Goal: Obtain resource: Download file/media

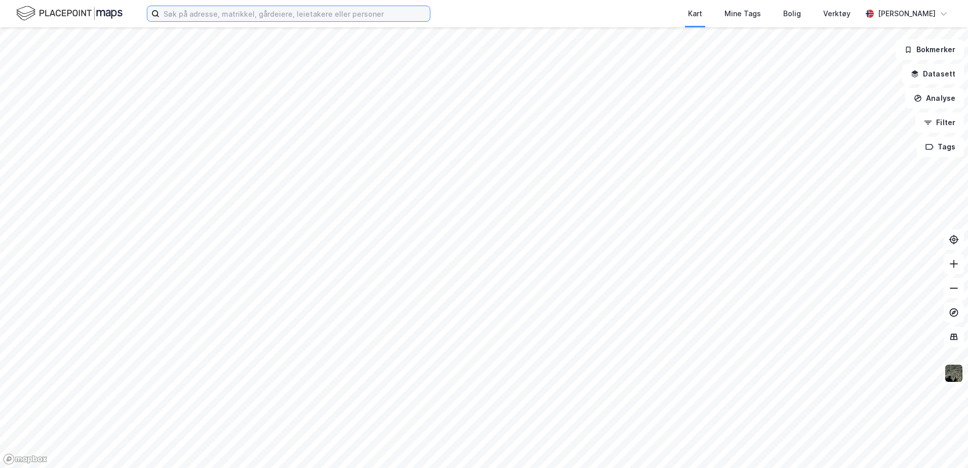
click at [197, 18] on input at bounding box center [294, 13] width 270 height 15
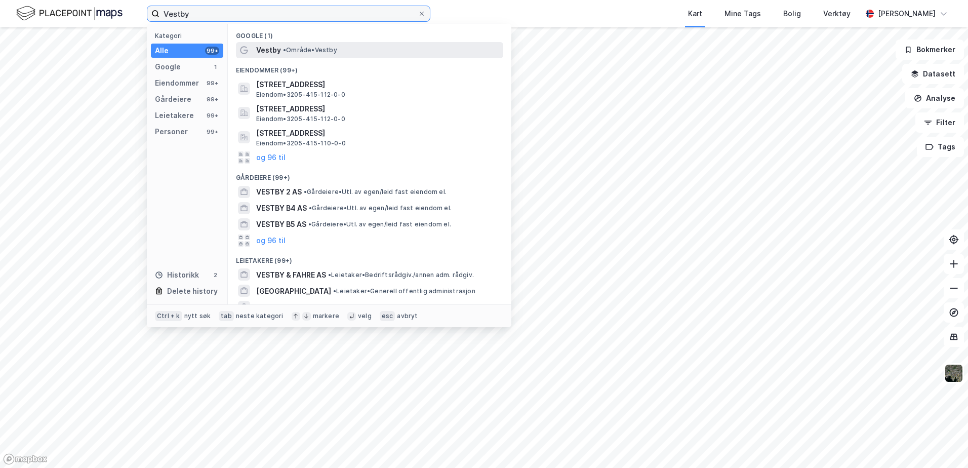
type input "Vestby"
click at [300, 56] on div "Vestby • Område • [GEOGRAPHIC_DATA]" at bounding box center [378, 50] width 245 height 12
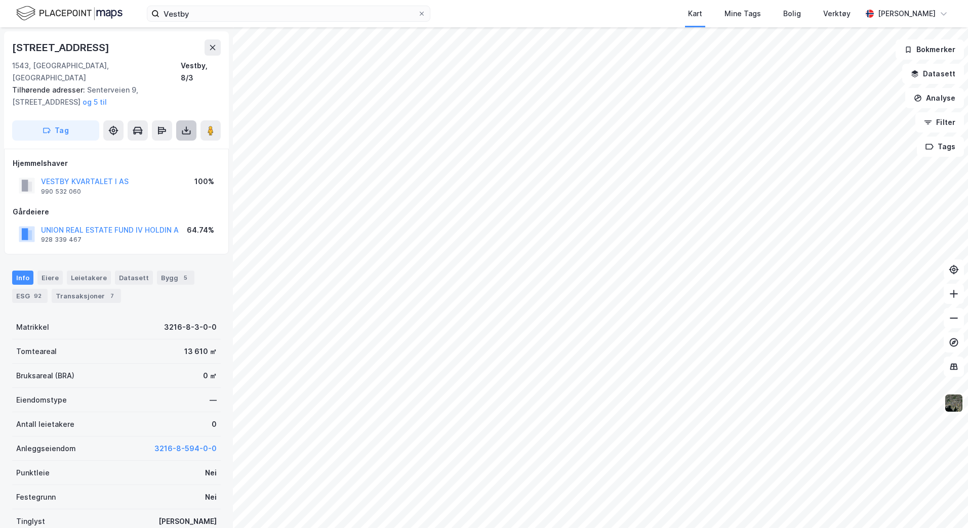
click at [178, 122] on button at bounding box center [186, 130] width 20 height 20
click at [154, 147] on div "Last ned grunnbok" at bounding box center [136, 151] width 59 height 8
drag, startPoint x: 221, startPoint y: 64, endPoint x: 179, endPoint y: 64, distance: 42.0
click at [179, 64] on div "[STREET_ADDRESS] 1543, [GEOGRAPHIC_DATA], [GEOGRAPHIC_DATA], 8/3 Tilhørende adr…" at bounding box center [116, 89] width 225 height 117
copy div "Vestby, 8/3"
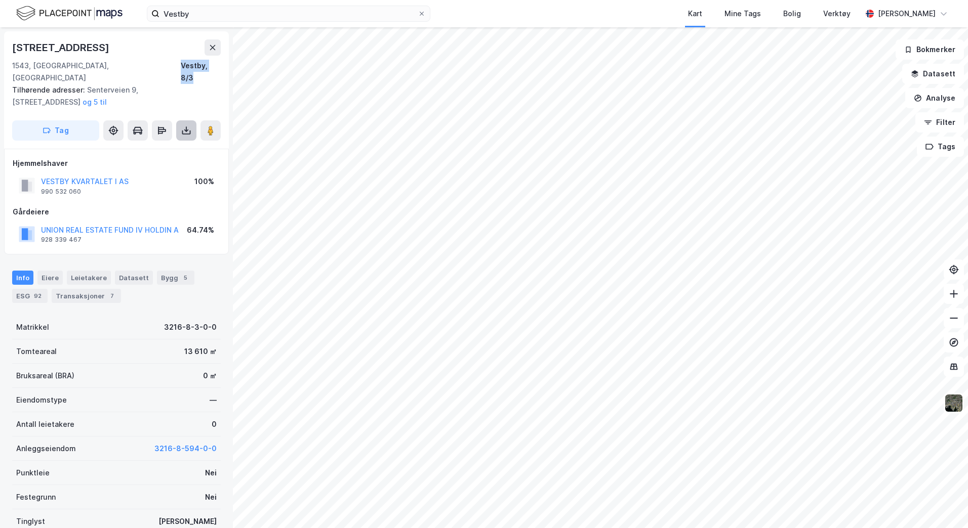
click at [181, 126] on icon at bounding box center [186, 131] width 10 height 10
click at [152, 147] on div "Last ned grunnbok" at bounding box center [136, 151] width 59 height 8
